Goal: Task Accomplishment & Management: Manage account settings

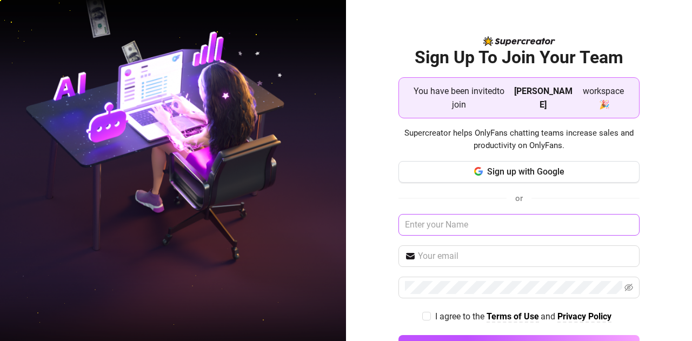
click at [454, 214] on input "text" at bounding box center [519, 225] width 241 height 22
click at [457, 214] on input "text" at bounding box center [520, 225] width 242 height 22
click at [442, 214] on input "text" at bounding box center [520, 225] width 242 height 22
type input "R"
type input "rochellebangcas123"
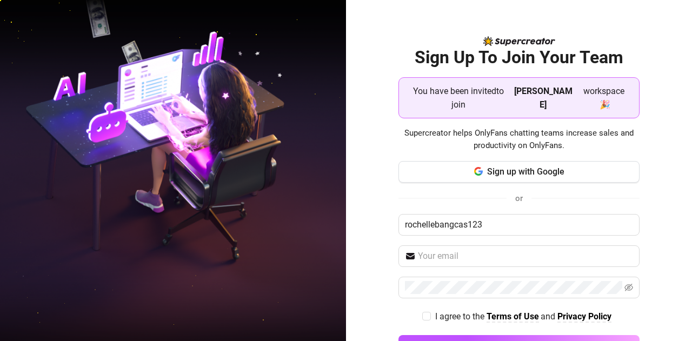
click at [346, 229] on div "Sign Up To Join Your Team You have been invited to join Scott Emrick workspace …" at bounding box center [519, 170] width 346 height 341
click at [424, 227] on div "Sign up with Google or rochellebangcas123 I agree to the Terms of Use and Priva…" at bounding box center [520, 264] width 242 height 206
click at [408, 251] on img at bounding box center [410, 256] width 11 height 11
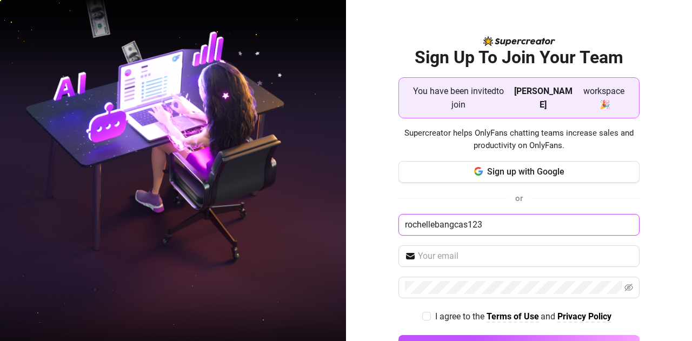
drag, startPoint x: 476, startPoint y: 211, endPoint x: 231, endPoint y: 181, distance: 246.3
click at [231, 181] on div "Sign Up To Join Your Team You have been invited to join Scott Emrick workspace …" at bounding box center [346, 170] width 692 height 341
type input "[PERSON_NAME]"
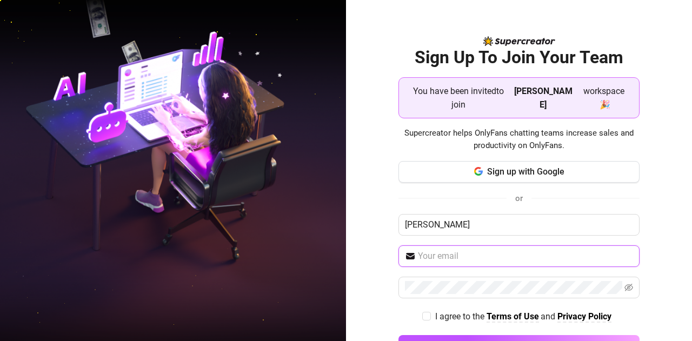
click at [434, 250] on input "text" at bounding box center [526, 256] width 216 height 13
type input "rochellebangcas123@gmail.com"
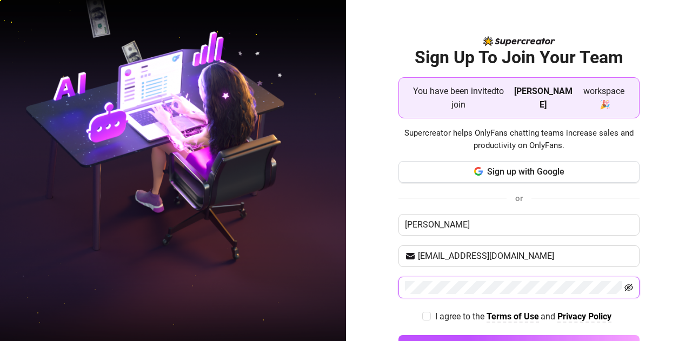
click at [625, 284] on icon "eye-invisible" at bounding box center [629, 288] width 9 height 8
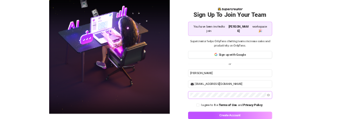
scroll to position [22, 0]
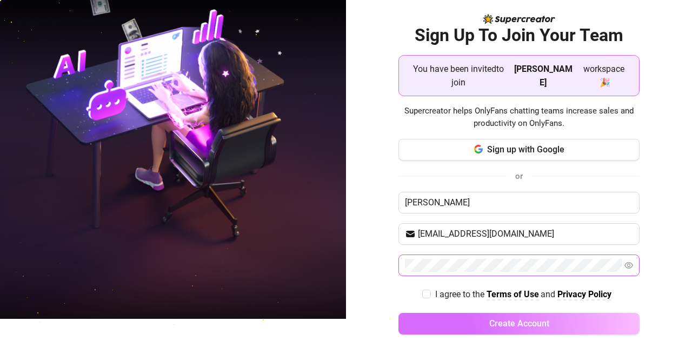
click at [468, 313] on button "Create Account" at bounding box center [520, 324] width 242 height 22
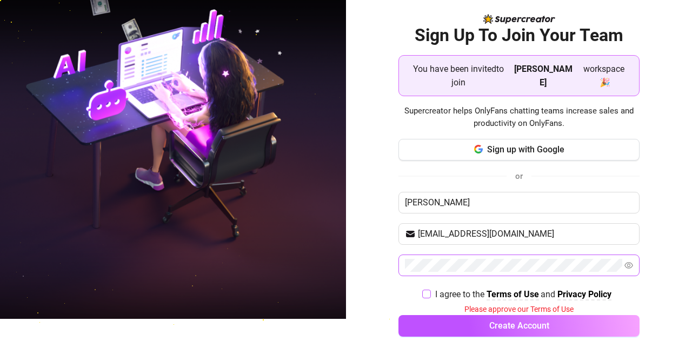
click at [422, 290] on input "I agree to the Terms of Use and Privacy Policy" at bounding box center [426, 294] width 8 height 8
checkbox input "true"
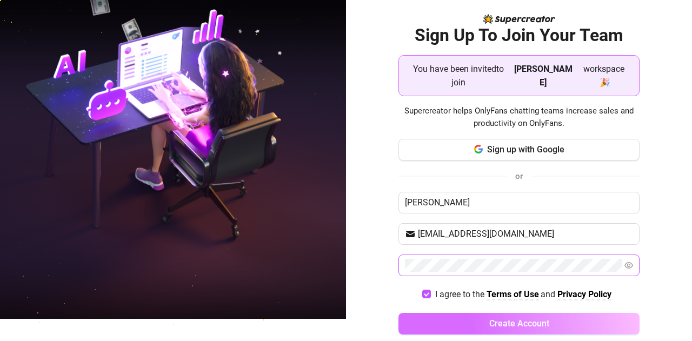
click at [429, 313] on button "Create Account" at bounding box center [520, 324] width 242 height 22
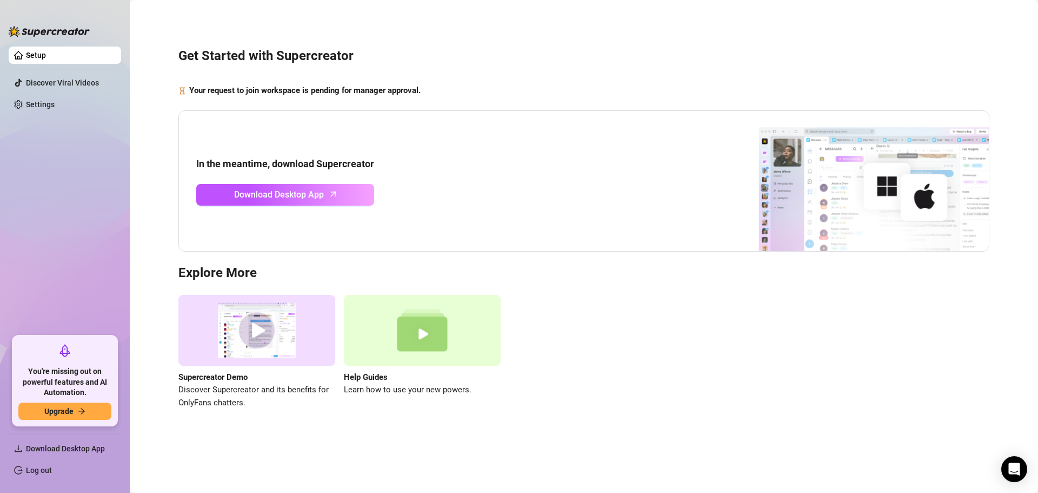
click at [46, 59] on link "Setup" at bounding box center [36, 55] width 20 height 9
click at [39, 100] on link "Settings" at bounding box center [40, 104] width 29 height 9
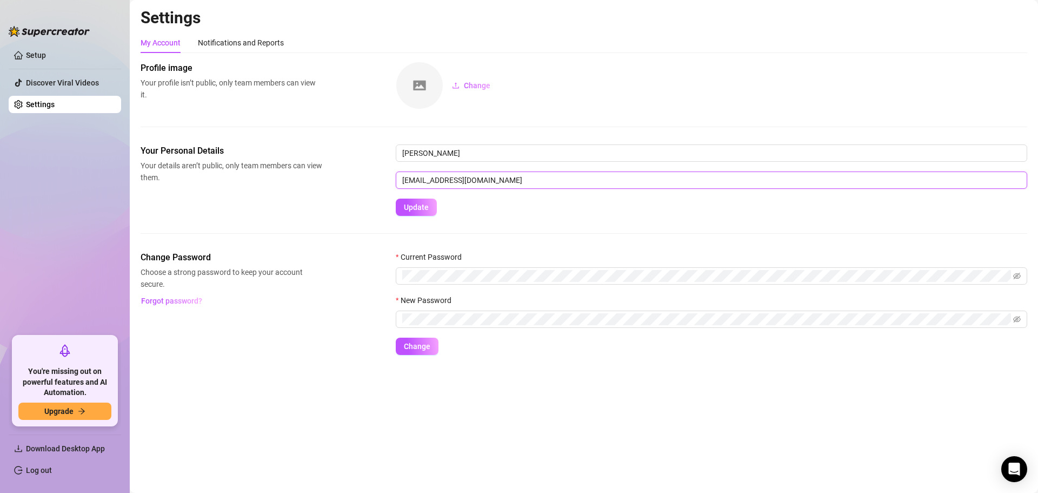
drag, startPoint x: 469, startPoint y: 180, endPoint x: 454, endPoint y: 206, distance: 30.3
click at [469, 181] on input "[EMAIL_ADDRESS][DOMAIN_NAME]" at bounding box center [712, 179] width 632 height 17
click at [469, 176] on input "[EMAIL_ADDRESS][DOMAIN_NAME]" at bounding box center [712, 179] width 632 height 17
drag, startPoint x: 470, startPoint y: 180, endPoint x: 352, endPoint y: 169, distance: 118.9
click at [347, 171] on div "Your Personal Details Your details aren’t public, only team members can view th…" at bounding box center [584, 179] width 887 height 71
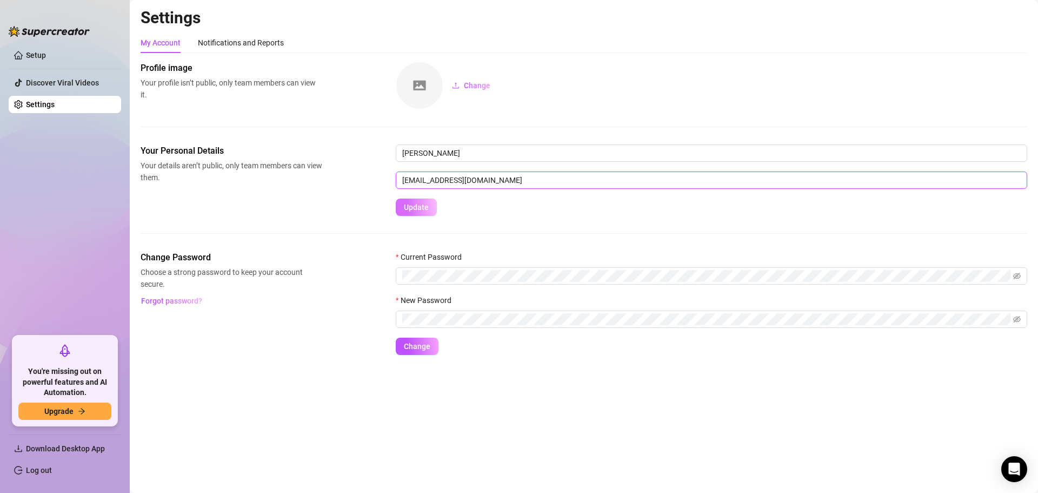
type input "[EMAIL_ADDRESS][DOMAIN_NAME]"
click at [410, 214] on button "Update" at bounding box center [416, 207] width 41 height 17
click at [50, 341] on link "Log out" at bounding box center [39, 470] width 26 height 9
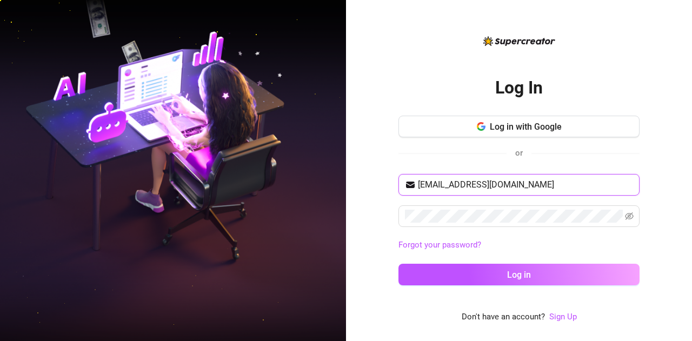
click at [559, 183] on input "[EMAIL_ADDRESS][DOMAIN_NAME]" at bounding box center [525, 184] width 215 height 13
drag, startPoint x: 563, startPoint y: 182, endPoint x: 356, endPoint y: 178, distance: 207.2
click at [356, 178] on div "Log In Log in with Google or rochellebangcas123@gmail.com Forgot your password?…" at bounding box center [519, 170] width 346 height 341
click at [625, 217] on icon "eye-invisible" at bounding box center [629, 216] width 9 height 9
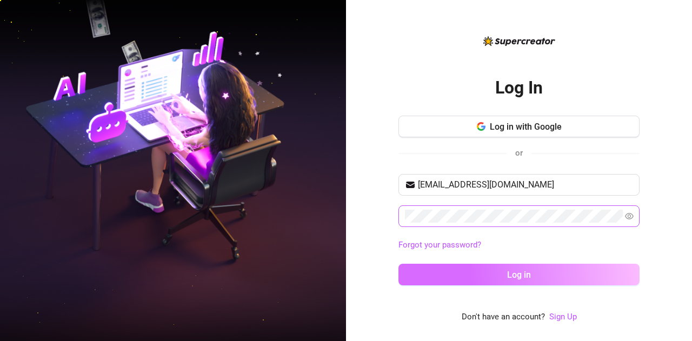
click at [444, 283] on button "Log in" at bounding box center [519, 275] width 241 height 22
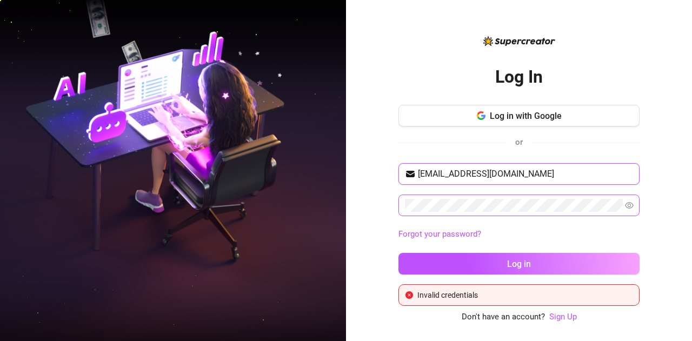
drag, startPoint x: 494, startPoint y: 174, endPoint x: 378, endPoint y: 178, distance: 116.4
click at [378, 178] on div "Log In Log in with Google or rochellebangcas123@gmail.com Forgot your password?…" at bounding box center [519, 170] width 346 height 341
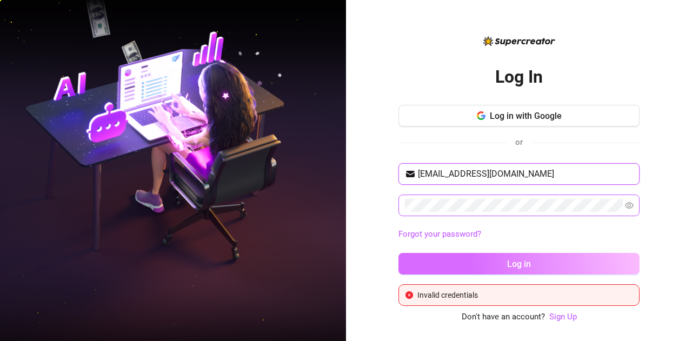
type input "[EMAIL_ADDRESS][DOMAIN_NAME]"
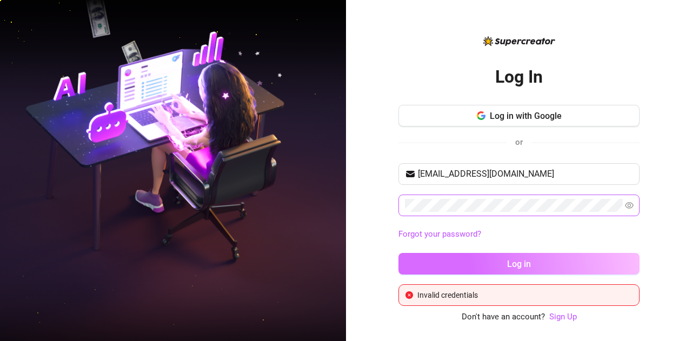
click at [502, 260] on button "Log in" at bounding box center [519, 264] width 241 height 22
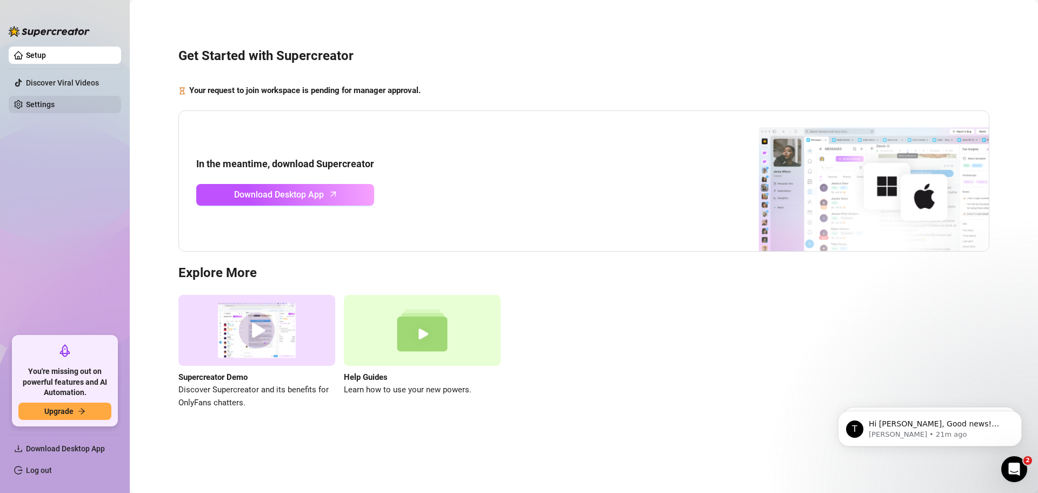
click at [52, 101] on link "Settings" at bounding box center [40, 104] width 29 height 9
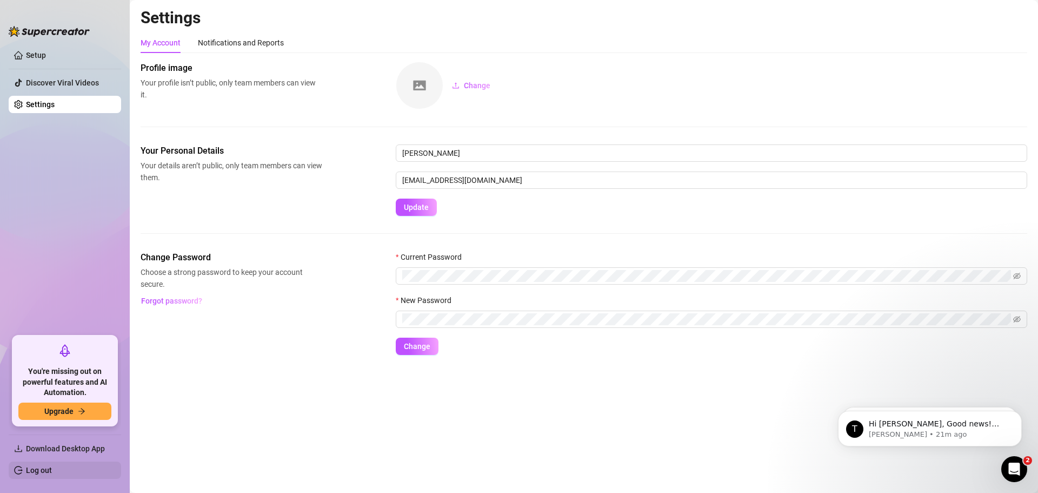
click at [52, 341] on link "Log out" at bounding box center [39, 470] width 26 height 9
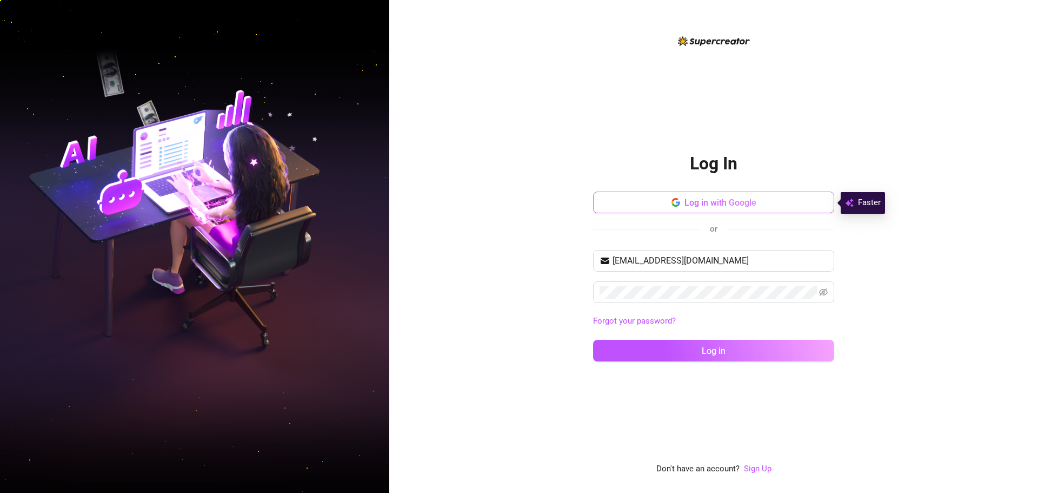
click at [692, 202] on span "Log in with Google" at bounding box center [721, 202] width 72 height 10
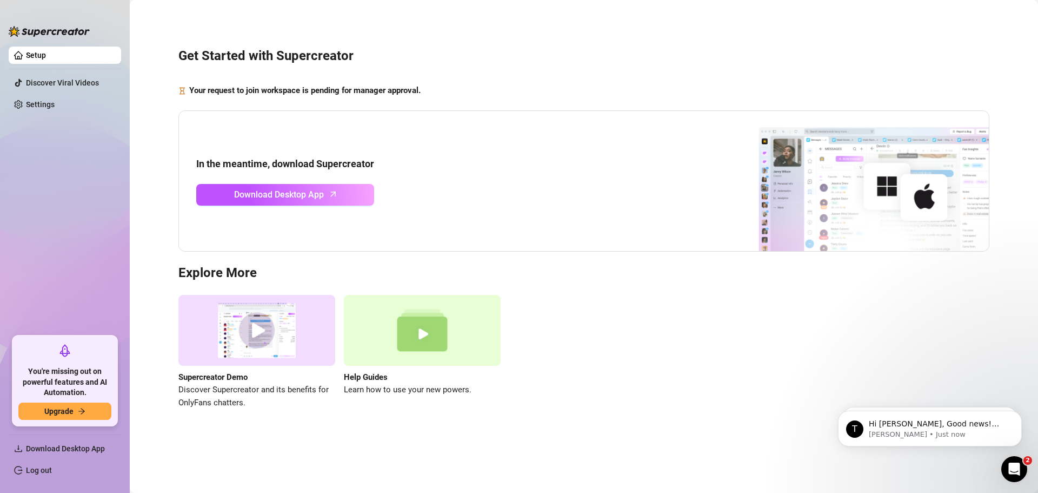
click at [46, 55] on link "Setup" at bounding box center [36, 55] width 20 height 9
click at [51, 100] on link "Settings" at bounding box center [40, 104] width 29 height 9
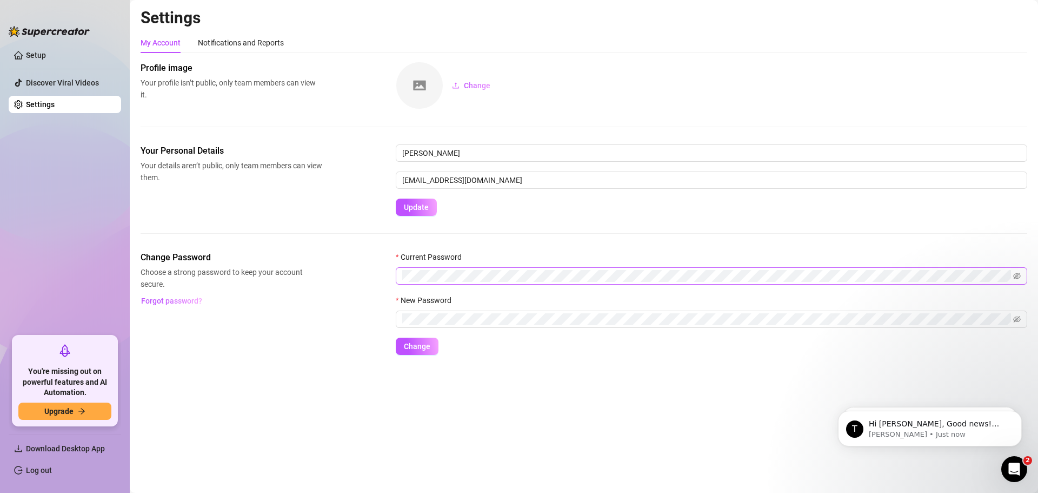
click at [1021, 274] on span at bounding box center [712, 275] width 632 height 17
click at [1015, 278] on icon "eye-invisible" at bounding box center [1018, 276] width 8 height 6
click at [852, 326] on span at bounding box center [712, 318] width 632 height 17
click at [1009, 317] on span at bounding box center [1011, 319] width 19 height 12
click at [1007, 319] on icon "eye-invisible" at bounding box center [1006, 319] width 8 height 8
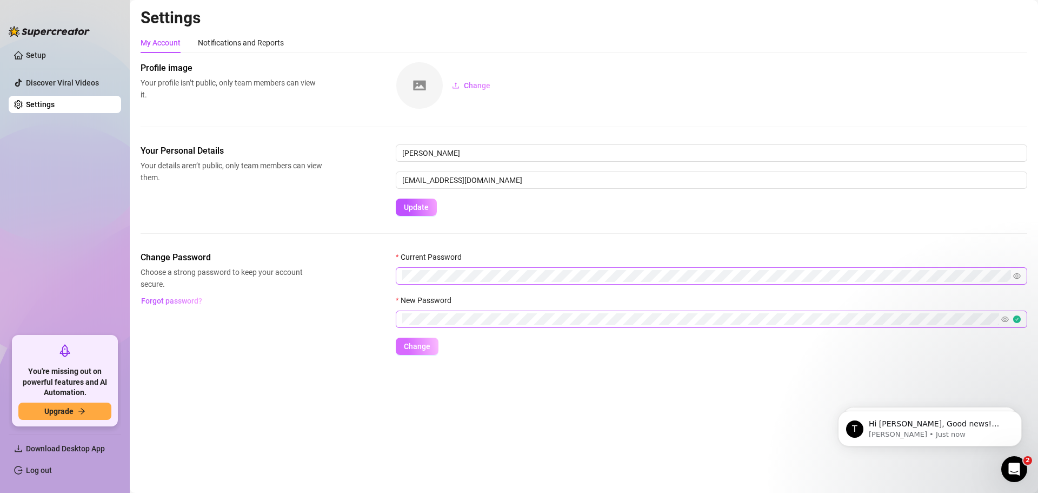
click at [418, 341] on button "Change" at bounding box center [417, 346] width 43 height 17
click at [418, 343] on span "Change" at bounding box center [417, 346] width 27 height 9
drag, startPoint x: 530, startPoint y: 178, endPoint x: 390, endPoint y: 184, distance: 139.7
click at [390, 184] on div "Your Personal Details Your details aren’t public, only team members can view th…" at bounding box center [584, 179] width 887 height 71
click at [386, 275] on div "Change Password Choose a strong password to keep your account secure. Forgot pa…" at bounding box center [584, 303] width 887 height 104
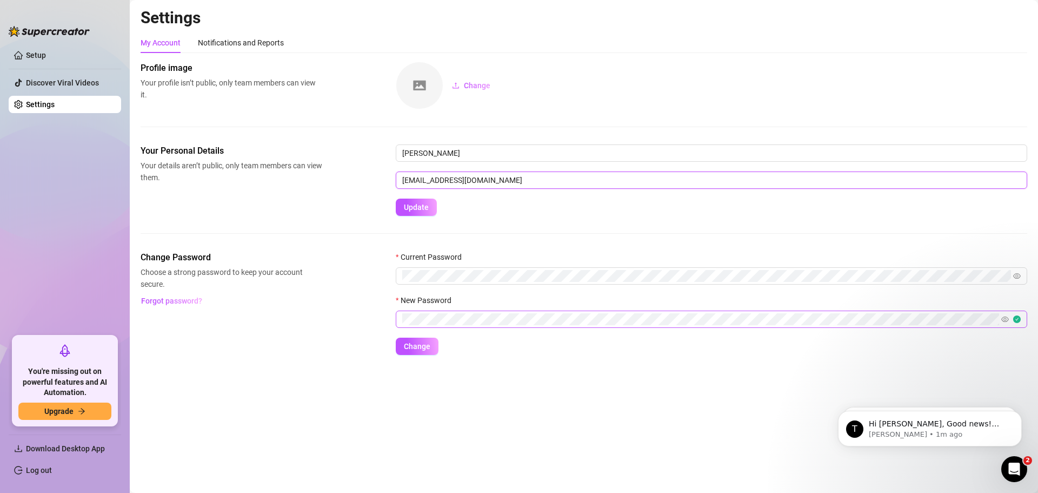
click at [498, 187] on input "[EMAIL_ADDRESS][DOMAIN_NAME]" at bounding box center [712, 179] width 632 height 17
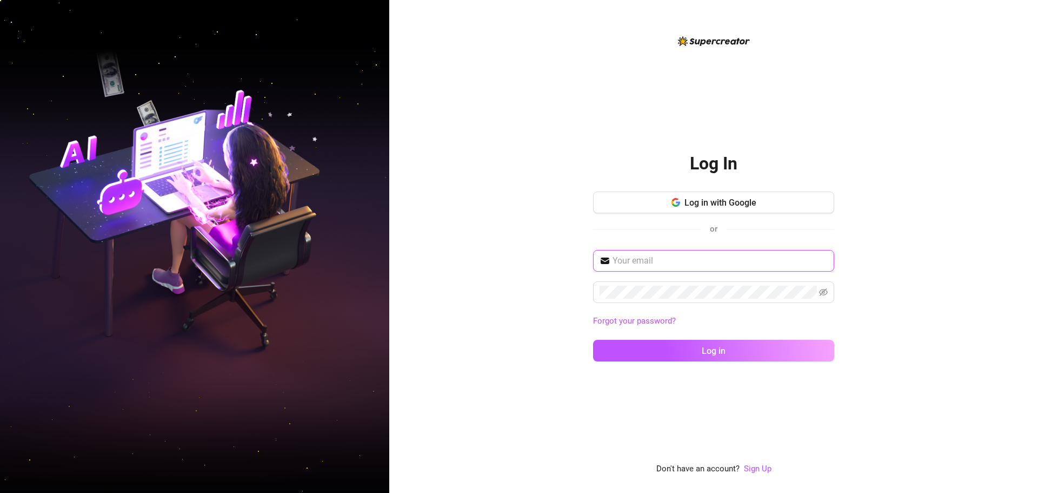
type input "[EMAIL_ADDRESS][DOMAIN_NAME]"
click at [826, 290] on icon "eye-invisible" at bounding box center [823, 292] width 9 height 8
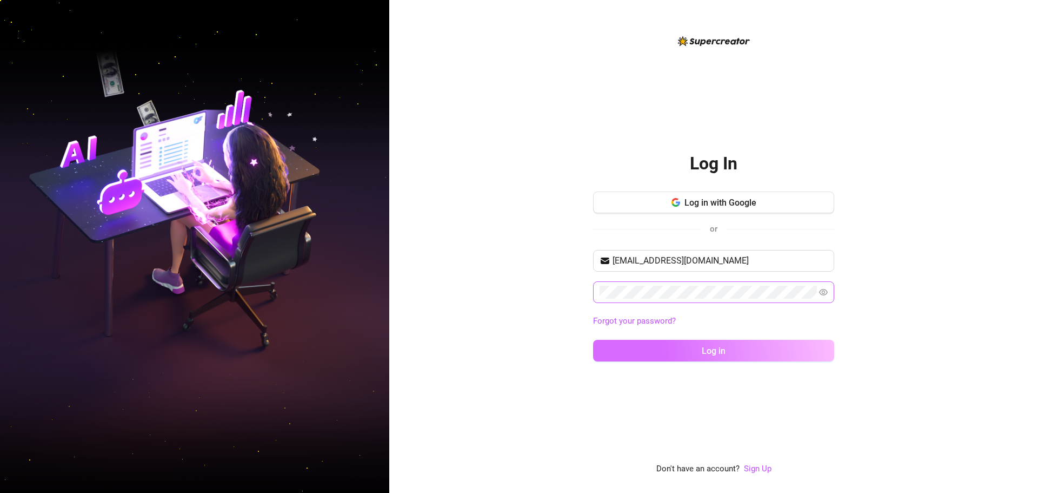
click at [701, 352] on button "Log in" at bounding box center [713, 351] width 241 height 22
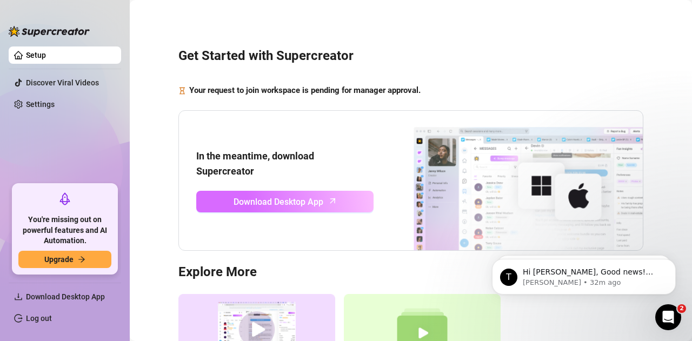
click at [315, 203] on span "Download Desktop App" at bounding box center [279, 202] width 90 height 14
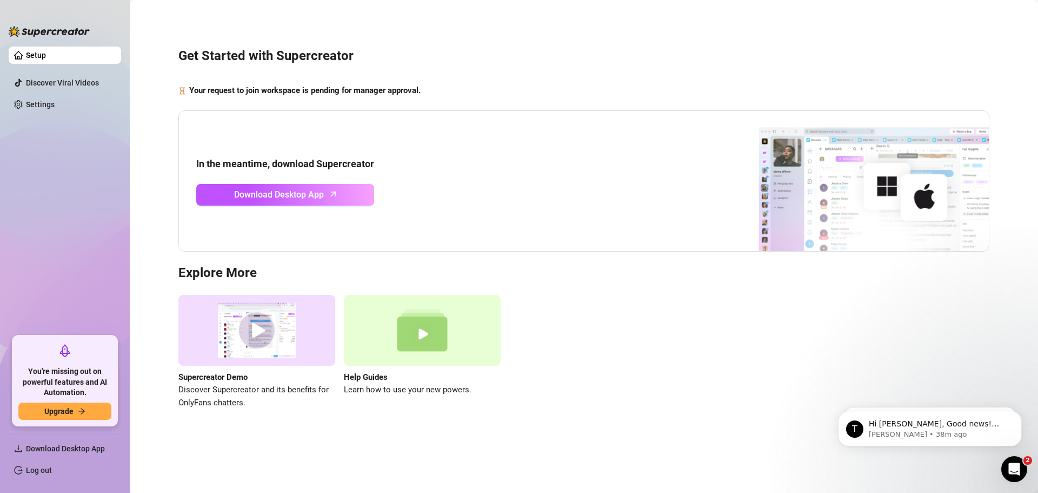
click at [266, 322] on img at bounding box center [256, 330] width 157 height 71
click at [345, 193] on link "Download Desktop App" at bounding box center [285, 195] width 178 height 22
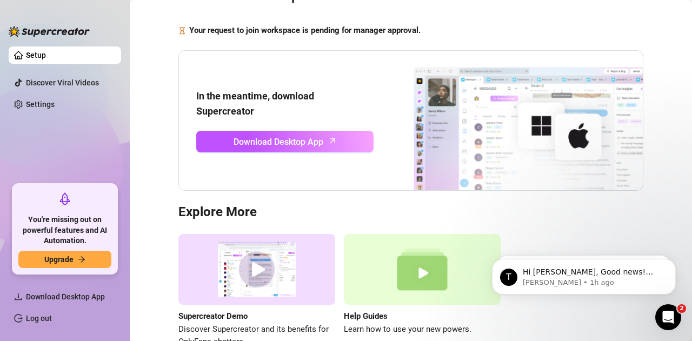
scroll to position [16, 0]
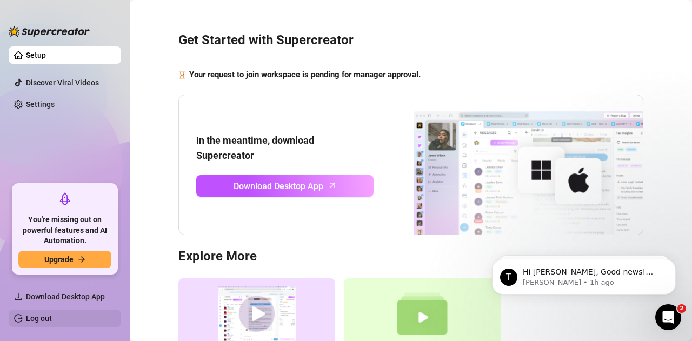
click at [48, 320] on link "Log out" at bounding box center [39, 318] width 26 height 9
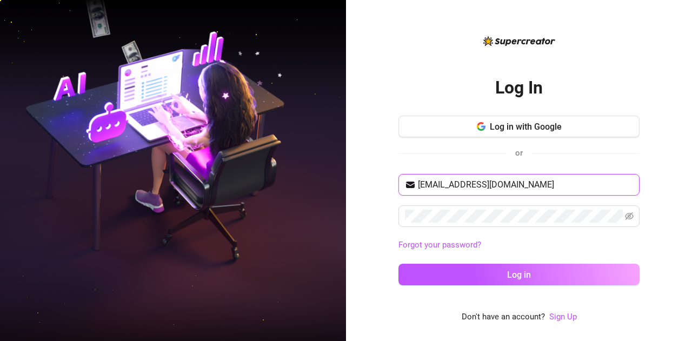
drag, startPoint x: 466, startPoint y: 187, endPoint x: 406, endPoint y: 187, distance: 60.0
click at [406, 187] on span "[EMAIL_ADDRESS][DOMAIN_NAME]" at bounding box center [519, 185] width 241 height 22
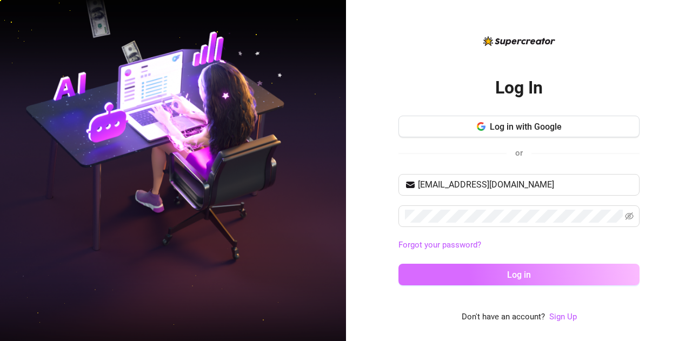
click at [451, 276] on button "Log in" at bounding box center [519, 275] width 241 height 22
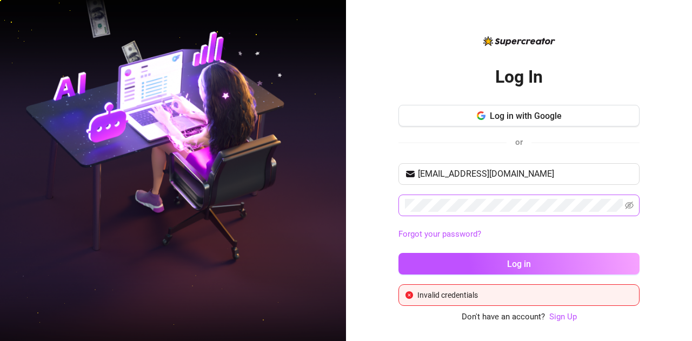
click at [633, 204] on span at bounding box center [519, 206] width 241 height 22
click at [625, 207] on icon "eye-invisible" at bounding box center [629, 205] width 9 height 9
click at [626, 207] on icon "eye" at bounding box center [629, 205] width 9 height 9
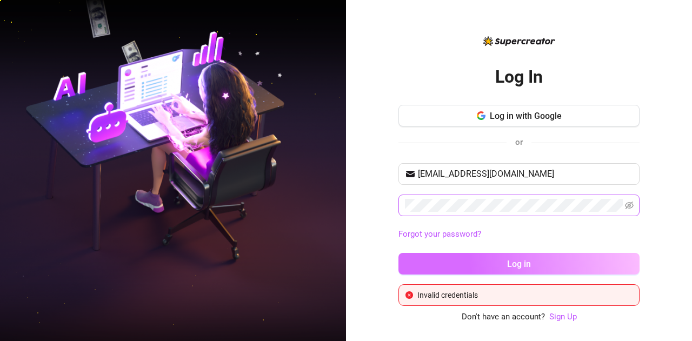
click at [489, 257] on button "Log in" at bounding box center [519, 264] width 241 height 22
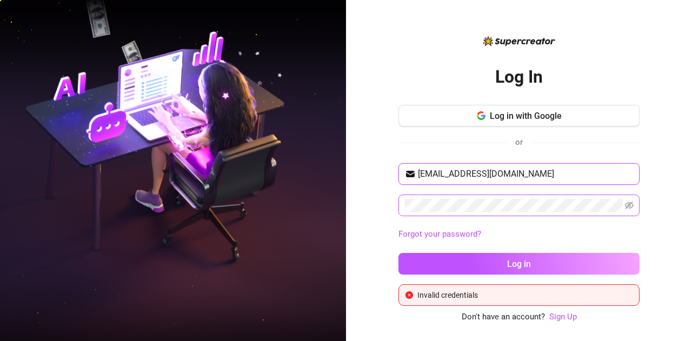
drag, startPoint x: 496, startPoint y: 171, endPoint x: 313, endPoint y: 171, distance: 182.8
click at [313, 171] on div "Log In Log in with Google or rochellebangcas123@gmail.com Forgot your password?…" at bounding box center [346, 170] width 692 height 341
type input "[EMAIL_ADDRESS][DOMAIN_NAME]"
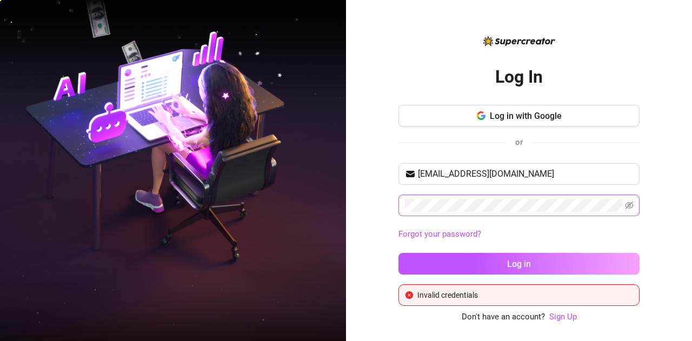
click at [544, 276] on div "rubybangcas@gmail.com Forgot your password? Log in" at bounding box center [519, 223] width 241 height 121
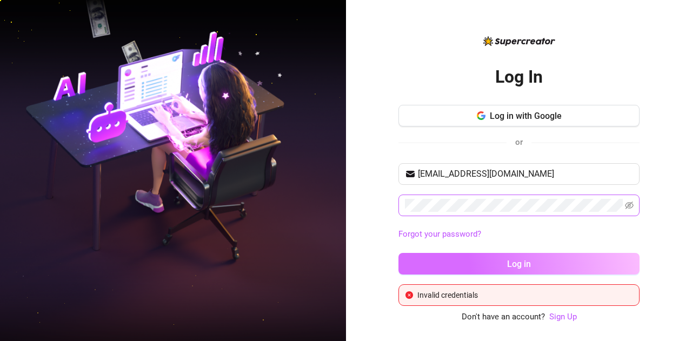
click at [543, 270] on button "Log in" at bounding box center [519, 264] width 241 height 22
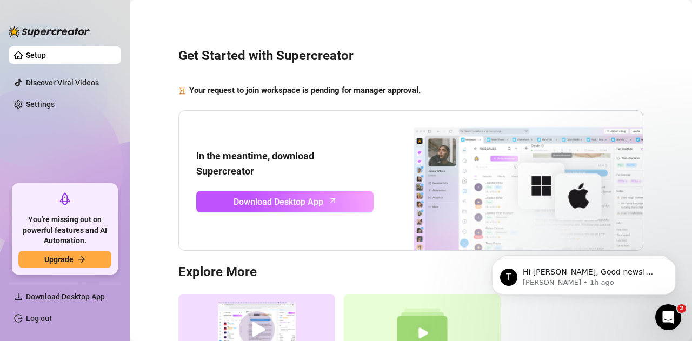
click at [46, 54] on link "Setup" at bounding box center [36, 55] width 20 height 9
click at [26, 55] on link "Setup" at bounding box center [36, 55] width 20 height 9
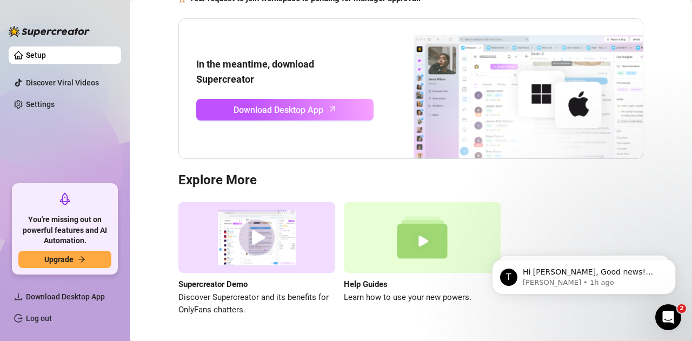
scroll to position [124, 0]
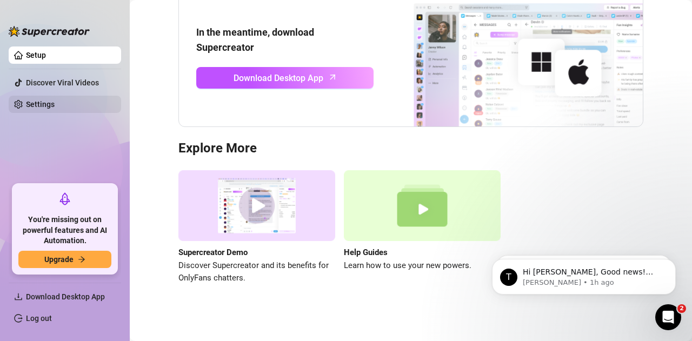
click at [35, 103] on link "Settings" at bounding box center [40, 104] width 29 height 9
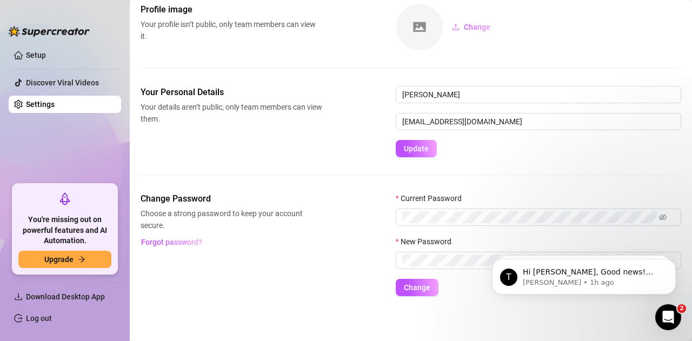
scroll to position [4, 0]
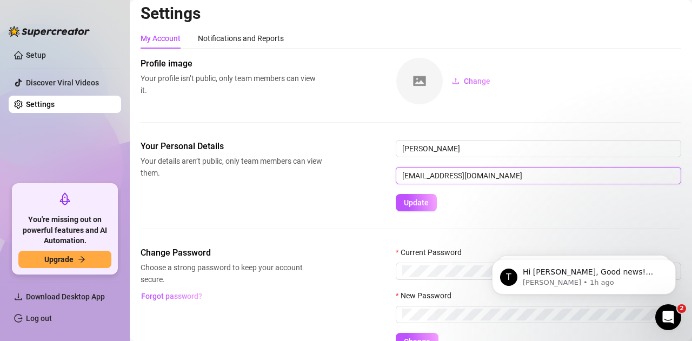
drag, startPoint x: 514, startPoint y: 173, endPoint x: 410, endPoint y: 174, distance: 103.9
click at [410, 174] on input "[EMAIL_ADDRESS][DOMAIN_NAME]" at bounding box center [539, 175] width 286 height 17
click at [550, 203] on form "Rochelle rubybangcas@gmail.com Update" at bounding box center [539, 175] width 286 height 71
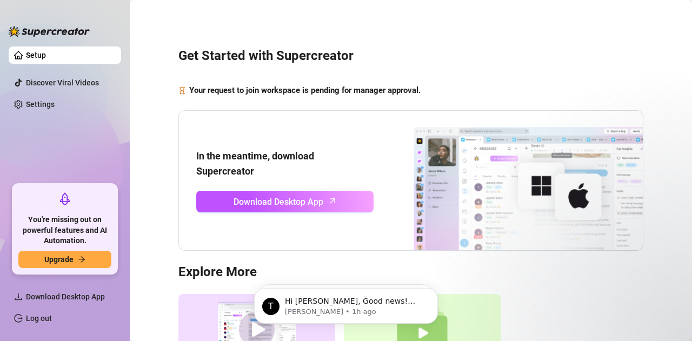
drag, startPoint x: 31, startPoint y: 104, endPoint x: 71, endPoint y: 123, distance: 44.5
click at [31, 104] on link "Settings" at bounding box center [40, 104] width 29 height 9
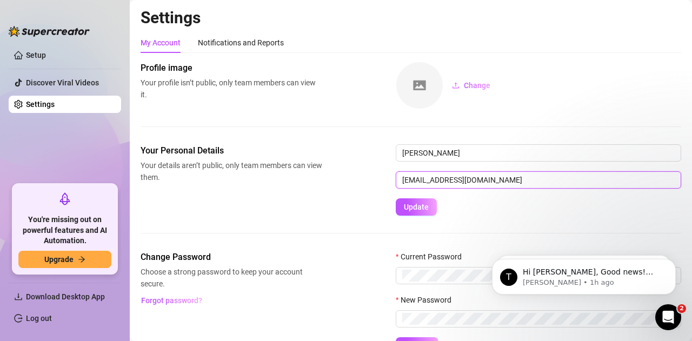
drag, startPoint x: 446, startPoint y: 179, endPoint x: 388, endPoint y: 178, distance: 58.4
click at [388, 178] on div "Your Personal Details Your details aren’t public, only team members can view th…" at bounding box center [411, 179] width 541 height 71
type input "[EMAIL_ADDRESS][DOMAIN_NAME]"
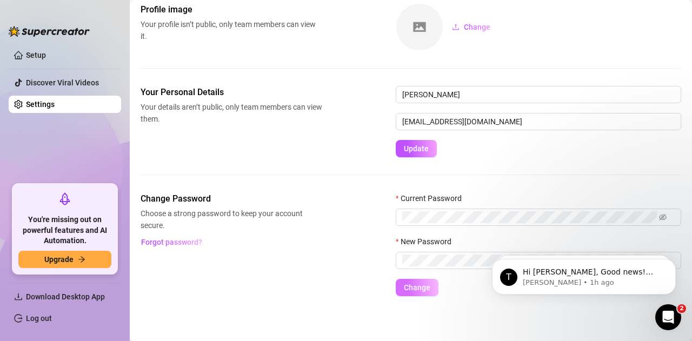
click at [420, 292] on button "Change" at bounding box center [417, 287] width 43 height 17
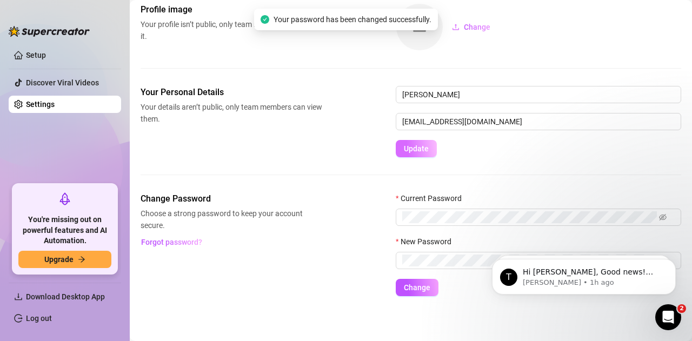
click at [423, 148] on span "Update" at bounding box center [416, 148] width 25 height 9
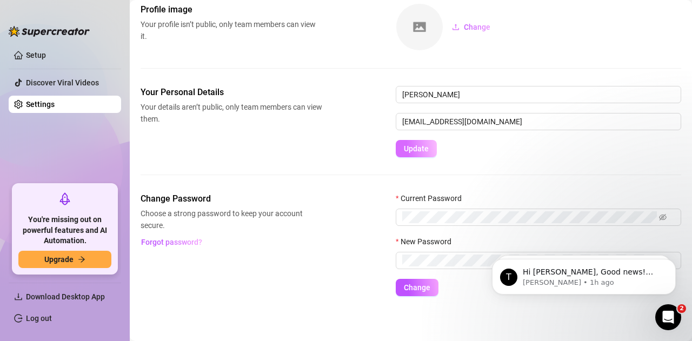
click at [418, 150] on span "Update" at bounding box center [416, 148] width 25 height 9
click at [423, 153] on button "Update" at bounding box center [416, 148] width 41 height 17
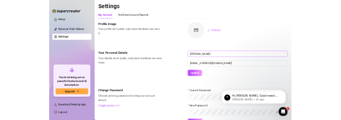
scroll to position [58, 0]
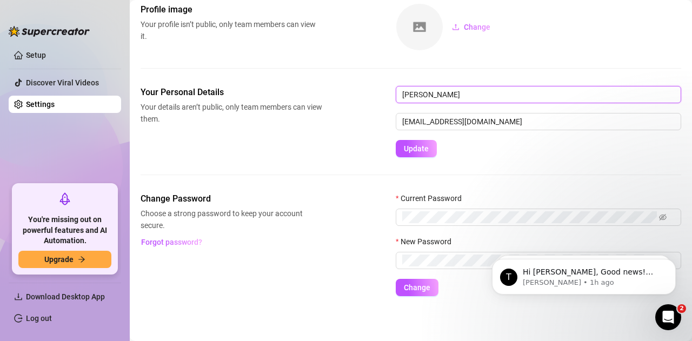
drag, startPoint x: 440, startPoint y: 95, endPoint x: 366, endPoint y: 90, distance: 74.8
click at [366, 90] on div "Your Personal Details Your details aren’t public, only team members can view th…" at bounding box center [411, 121] width 541 height 71
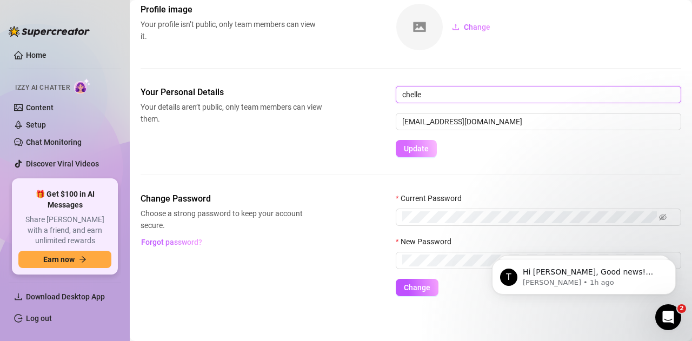
type input "chelle"
click at [413, 151] on span "Update" at bounding box center [416, 148] width 25 height 9
